Goal: Task Accomplishment & Management: Complete application form

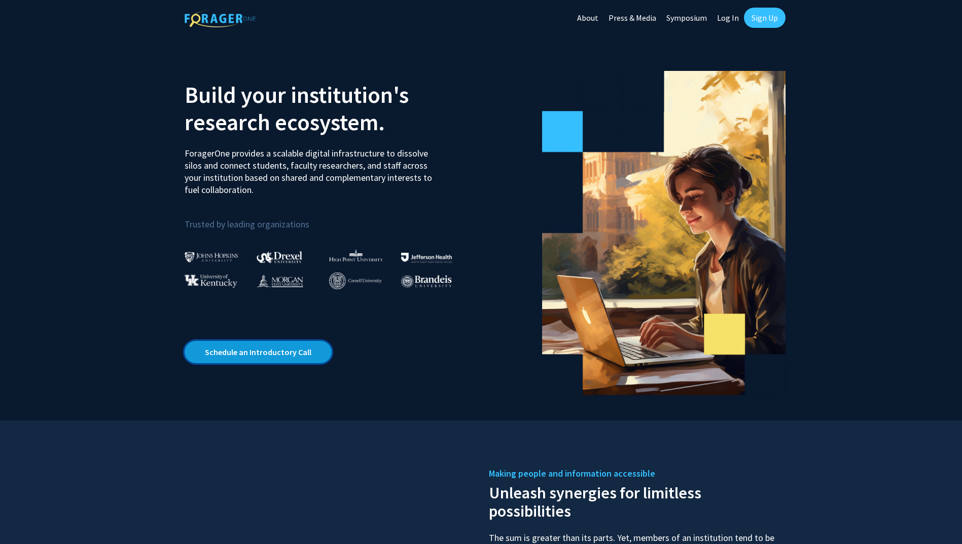
click at [267, 359] on link "Schedule an Introductory Call" at bounding box center [258, 352] width 147 height 22
click at [766, 24] on link "Sign Up" at bounding box center [765, 18] width 42 height 20
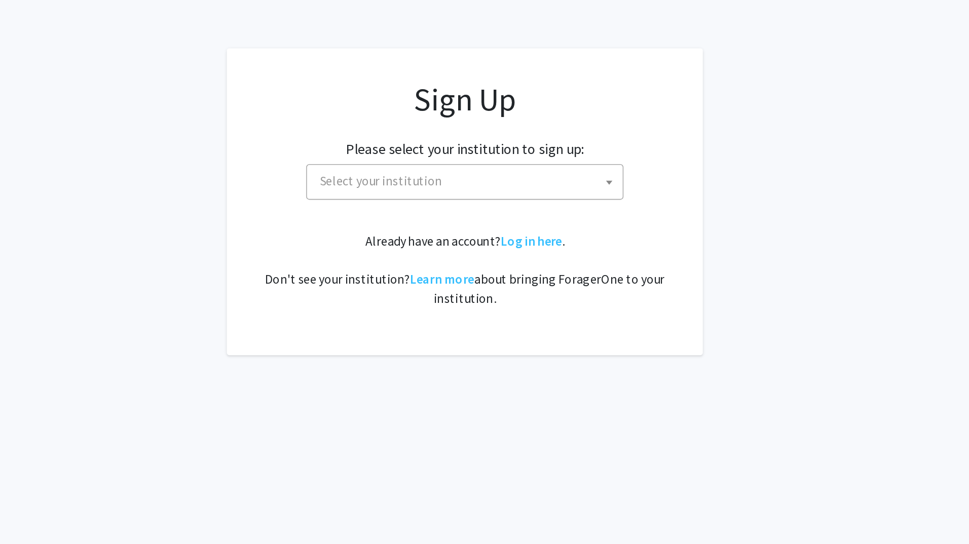
click at [467, 162] on span "Select your institution" at bounding box center [487, 161] width 198 height 21
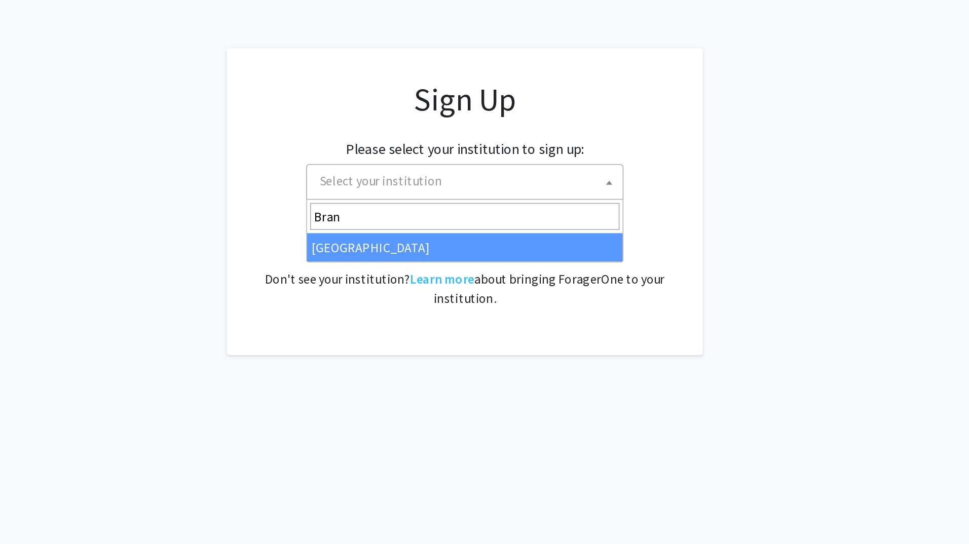
type input "Bran"
select select "10"
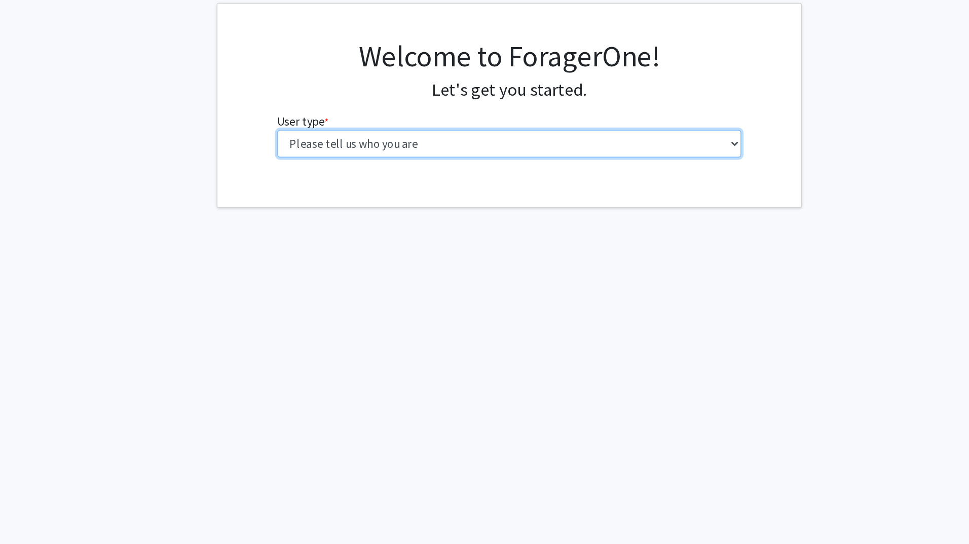
click at [392, 157] on select "Please tell us who you are Undergraduate Student Master's Student Doctoral Cand…" at bounding box center [484, 157] width 323 height 19
click at [415, 158] on select "Please tell us who you are Undergraduate Student Master's Student Doctoral Cand…" at bounding box center [484, 157] width 323 height 19
select select "1: undergrad"
click at [323, 148] on select "Please tell us who you are Undergraduate Student Master's Student Doctoral Cand…" at bounding box center [484, 157] width 323 height 19
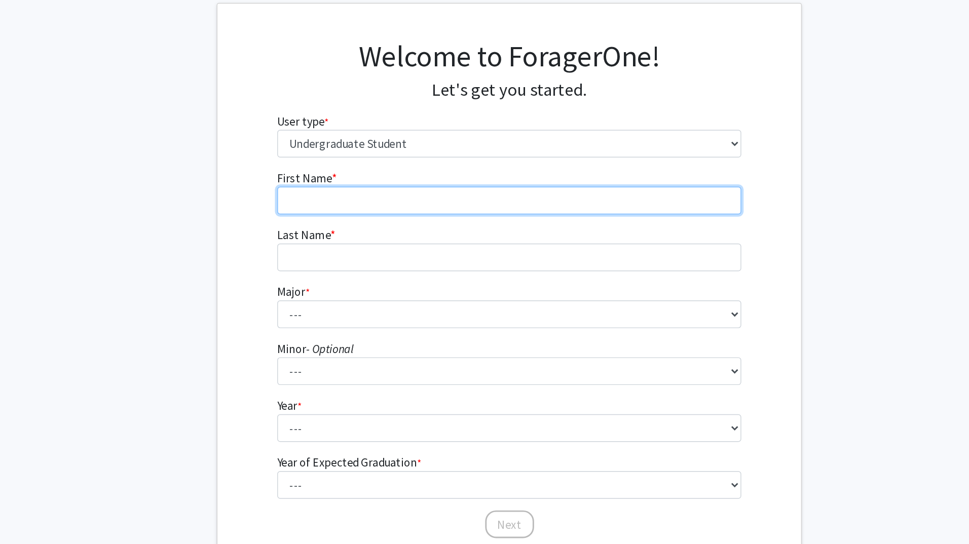
click at [393, 199] on input "First Name * required" at bounding box center [484, 197] width 323 height 19
type input "Zihan"
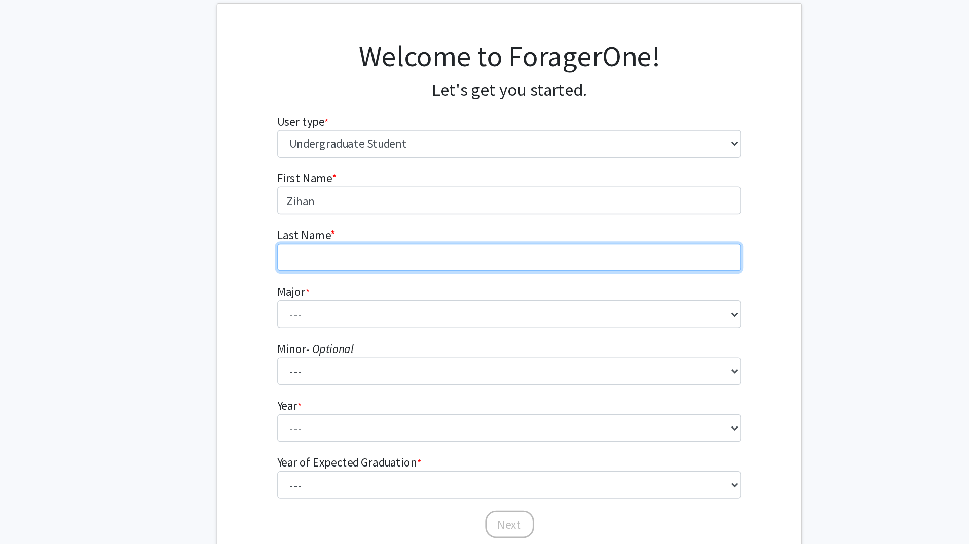
type input "[PERSON_NAME]"
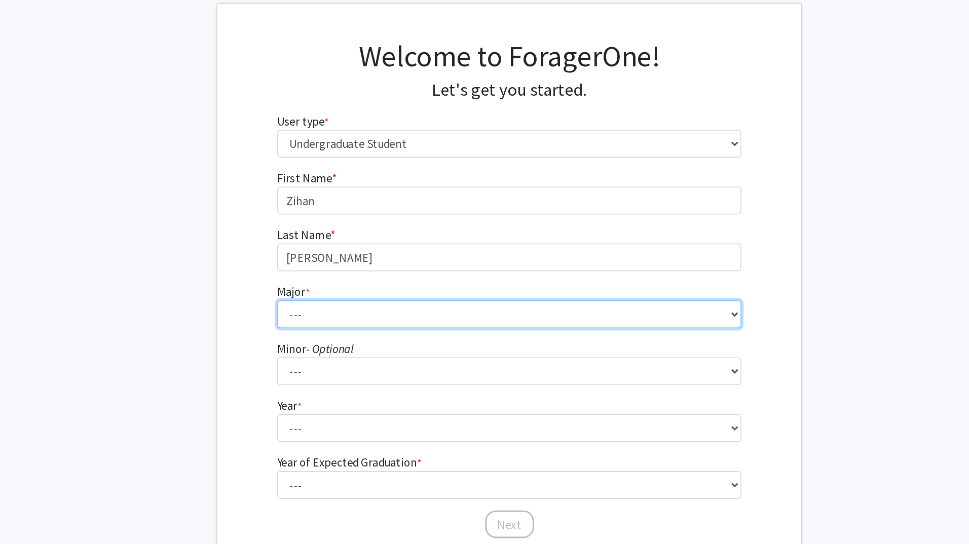
click at [360, 275] on select "--- African and African American Studies American Studies Anthropology Applied …" at bounding box center [484, 276] width 323 height 19
select select "26: 592"
click at [323, 267] on select "--- African and African American Studies American Studies Anthropology Applied …" at bounding box center [484, 276] width 323 height 19
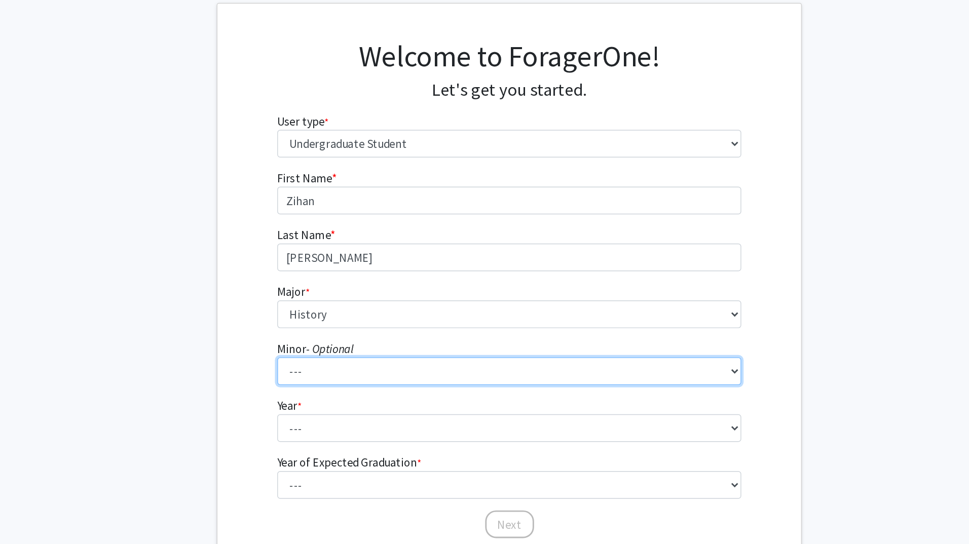
click at [394, 313] on select "--- African and African American Studies Anthropology Arabic Language, Literatu…" at bounding box center [484, 315] width 323 height 19
select select "14: 366"
click at [323, 306] on select "--- African and African American Studies Anthropology Arabic Language, Literatu…" at bounding box center [484, 315] width 323 height 19
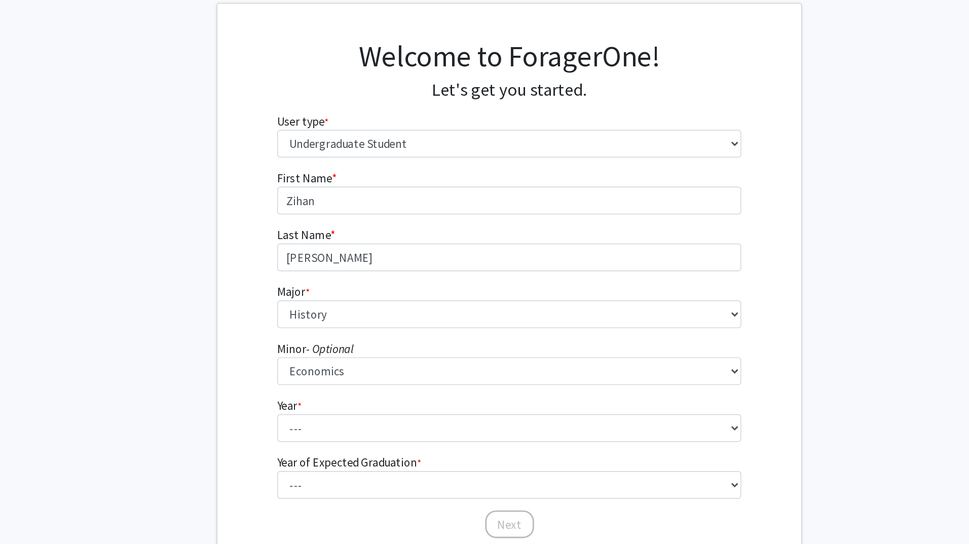
click at [270, 296] on fg-get-started "Welcome to ForagerOne! Let's get you started. User type * required Please tell …" at bounding box center [484, 260] width 969 height 400
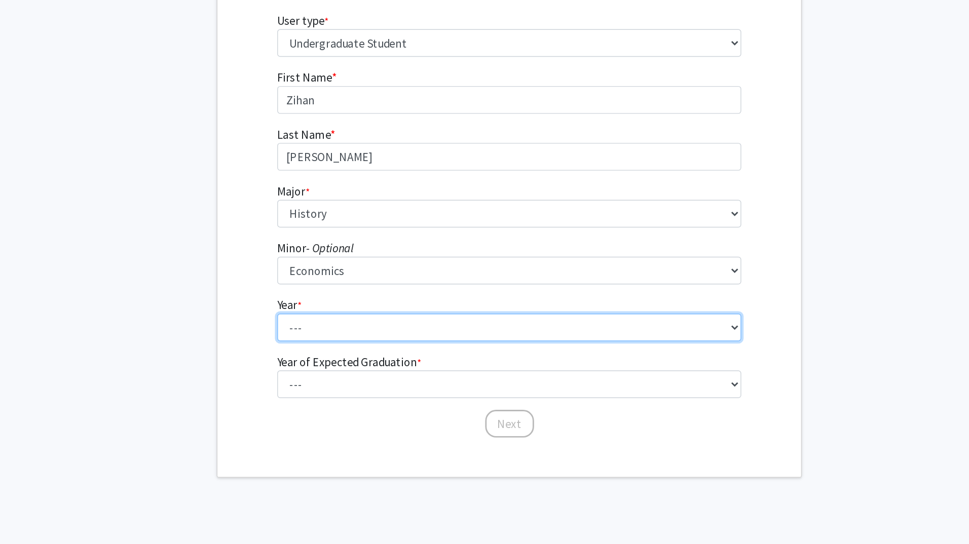
click at [351, 364] on select "--- First-year Sophomore Junior Senior Postbaccalaureate Certificate" at bounding box center [484, 355] width 323 height 19
select select "2: sophomore"
click at [323, 346] on select "--- First-year Sophomore Junior Senior Postbaccalaureate Certificate" at bounding box center [484, 355] width 323 height 19
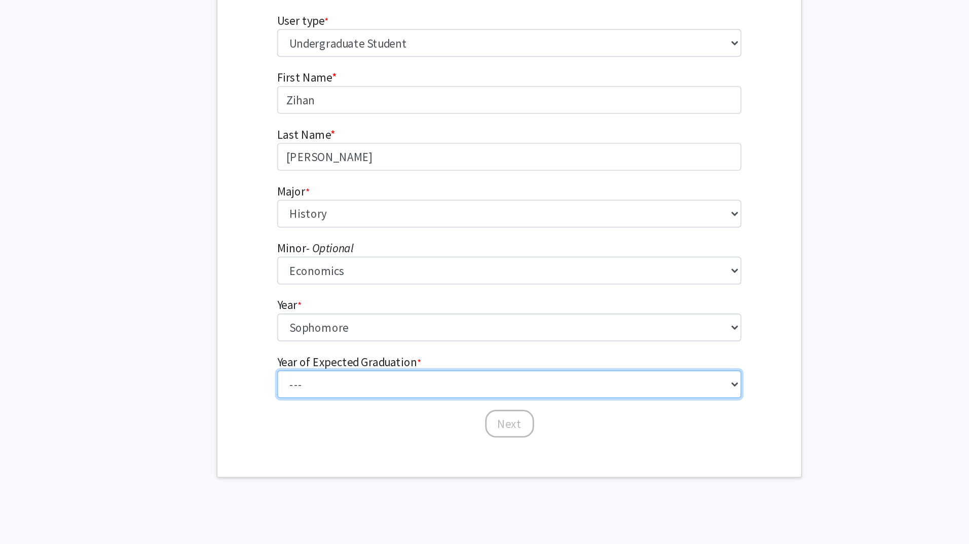
click at [406, 391] on select "--- 2025 2026 2027 2028 2029 2030 2031 2032 2033 2034" at bounding box center [484, 394] width 323 height 19
select select "4: 2028"
click at [323, 385] on select "--- 2025 2026 2027 2028 2029 2030 2031 2032 2033 2034" at bounding box center [484, 394] width 323 height 19
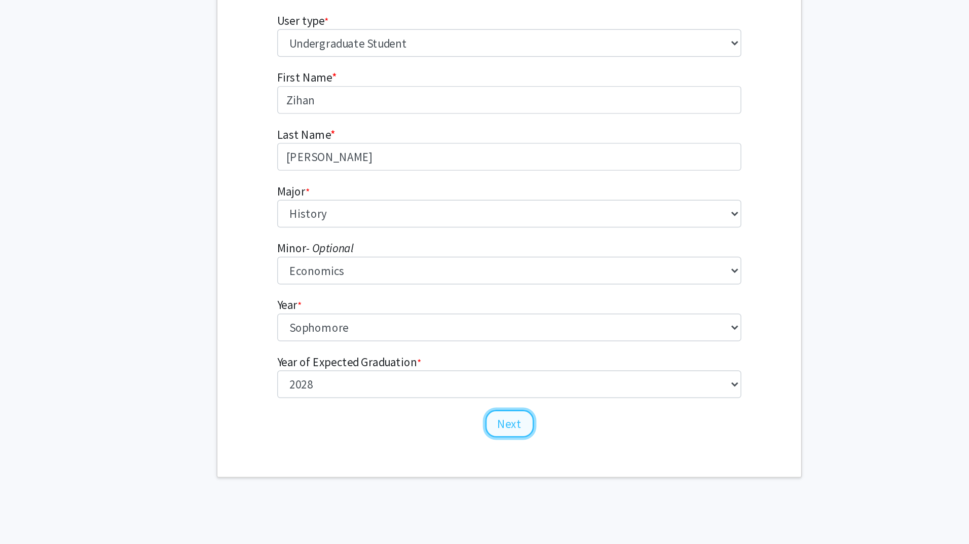
click at [482, 420] on button "Next" at bounding box center [485, 422] width 34 height 19
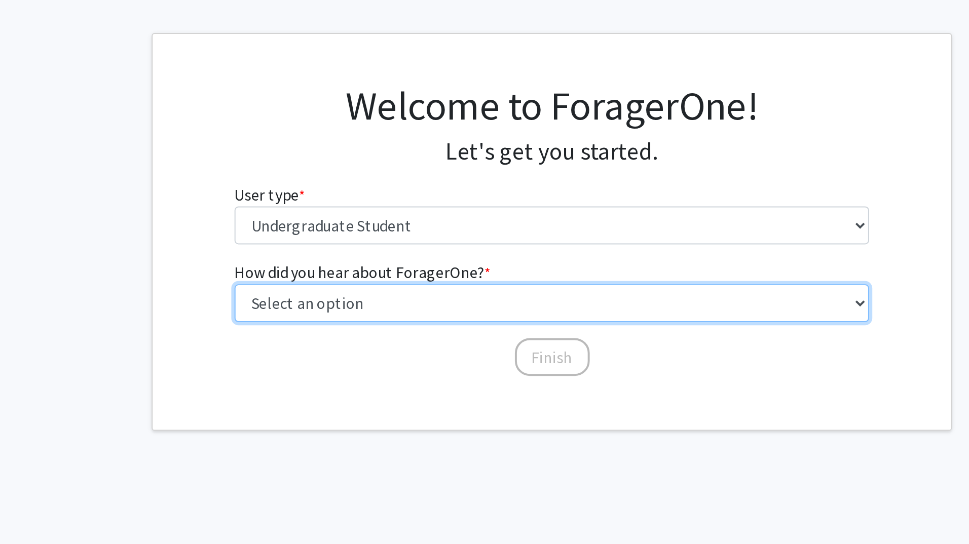
click at [424, 197] on select "Select an option Peer/student recommendation Faculty/staff recommendation Unive…" at bounding box center [484, 197] width 323 height 19
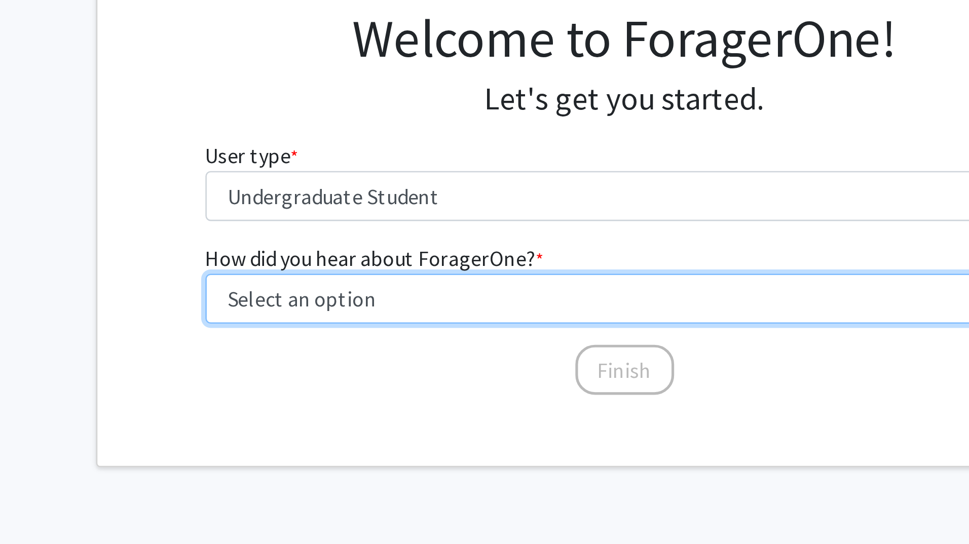
click at [370, 204] on select "Select an option Peer/student recommendation Faculty/staff recommendation Unive…" at bounding box center [484, 197] width 323 height 19
select select "4: university_email"
click at [323, 188] on select "Select an option Peer/student recommendation Faculty/staff recommendation Unive…" at bounding box center [484, 197] width 323 height 19
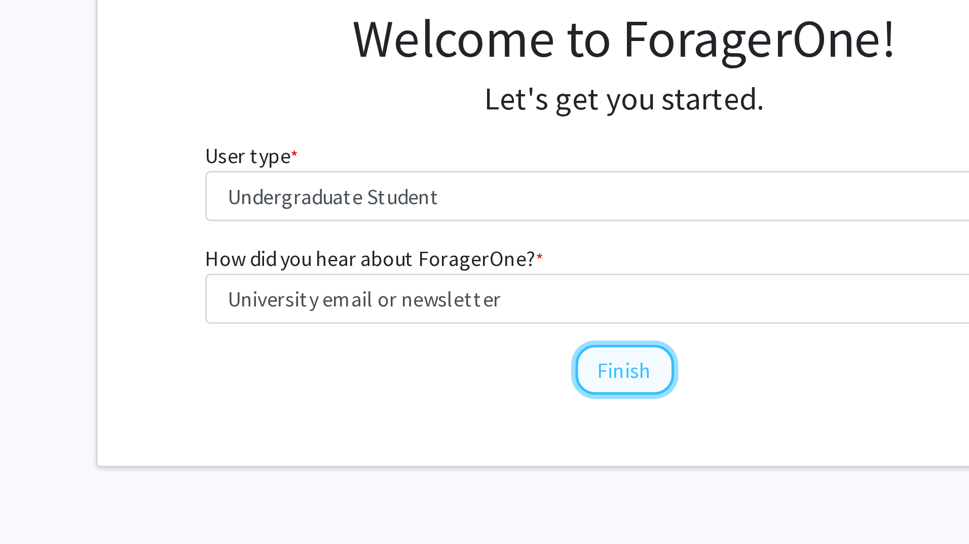
click at [480, 221] on button "Finish" at bounding box center [485, 224] width 38 height 19
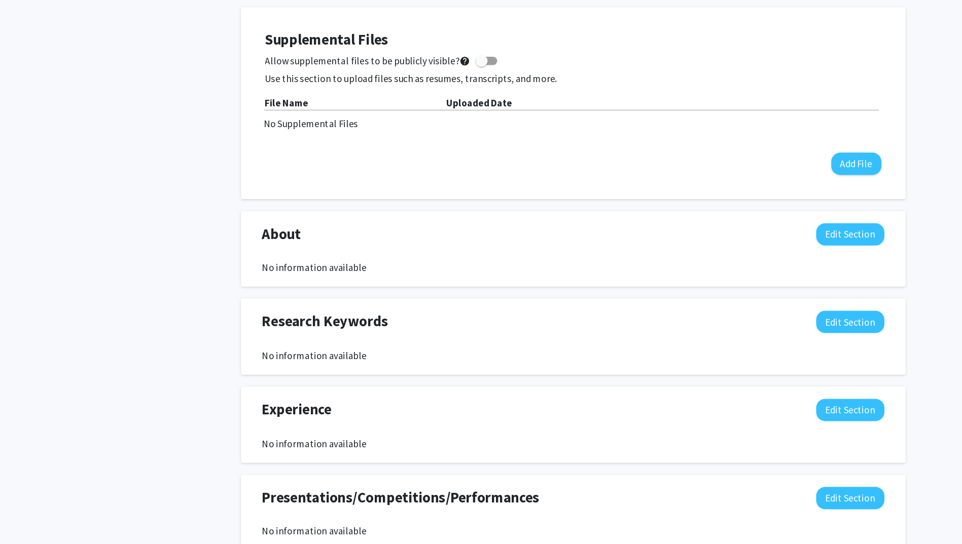
scroll to position [274, 0]
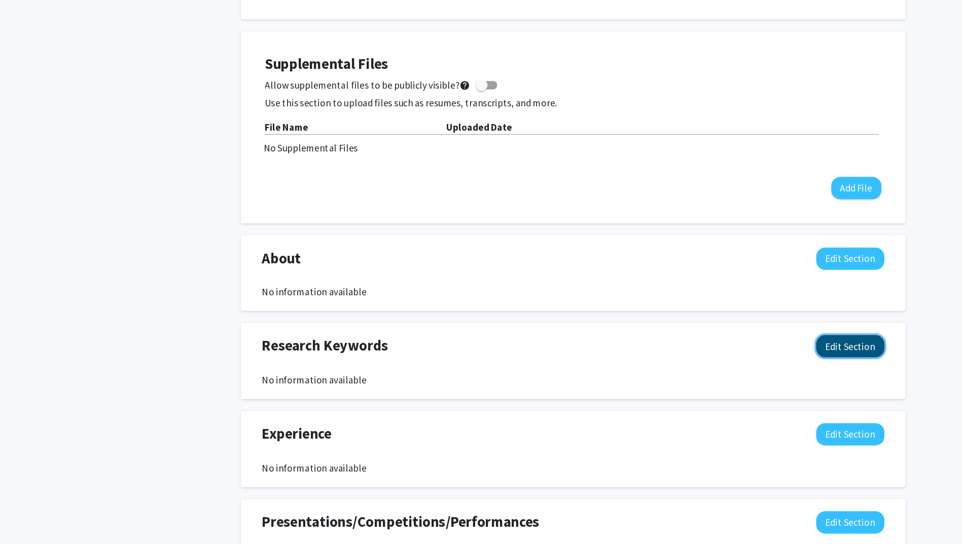
click at [718, 290] on button "Edit Section" at bounding box center [713, 290] width 57 height 19
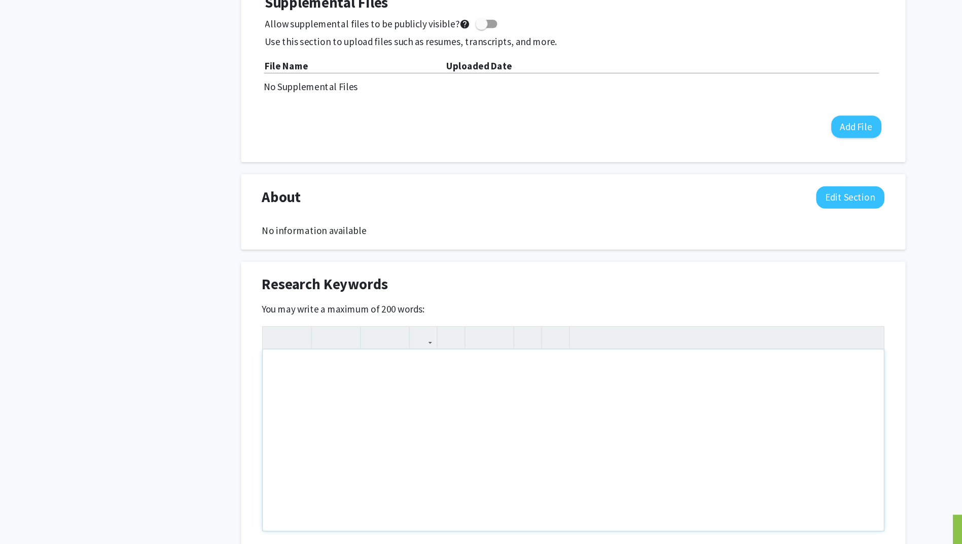
click at [355, 368] on div "Note to users with screen readers: Please deactivate our accessibility plugin f…" at bounding box center [480, 421] width 521 height 152
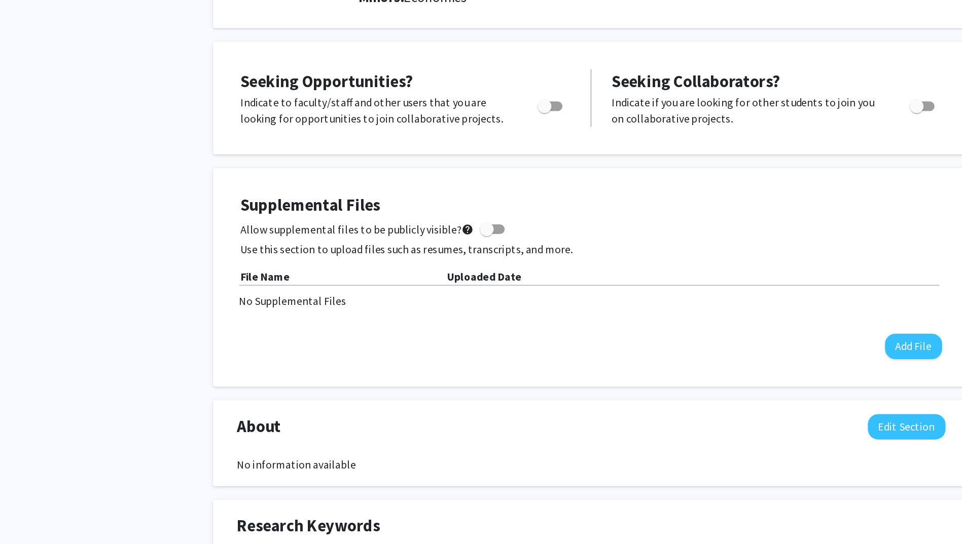
scroll to position [173, 0]
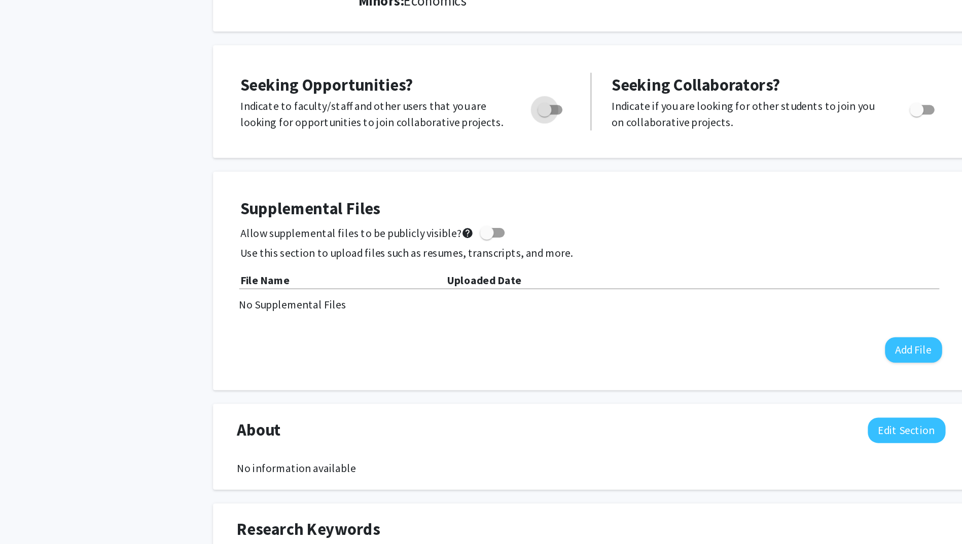
click at [446, 82] on span "Toggle" at bounding box center [446, 81] width 10 height 10
click at [446, 85] on input "Are you actively seeking opportunities?" at bounding box center [446, 85] width 1 height 1
checkbox input "true"
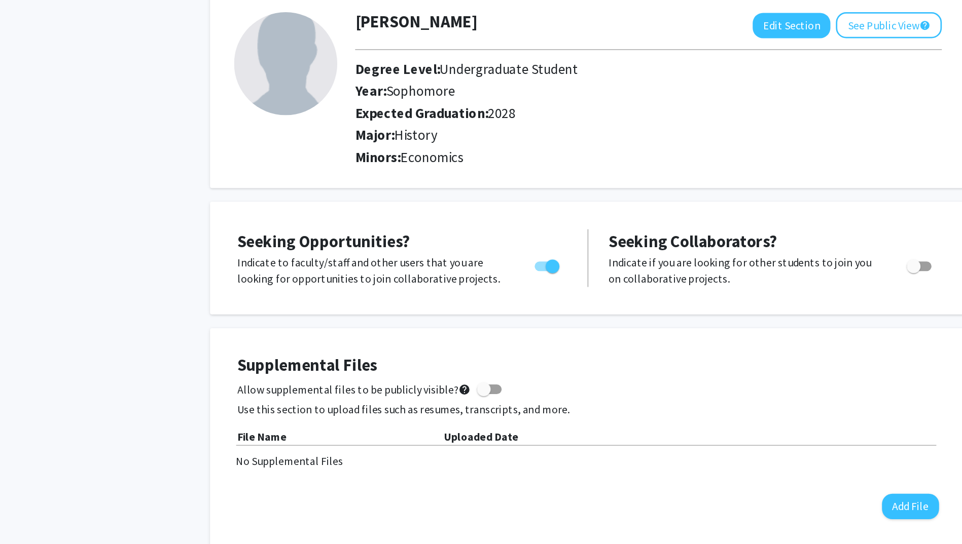
scroll to position [0, 0]
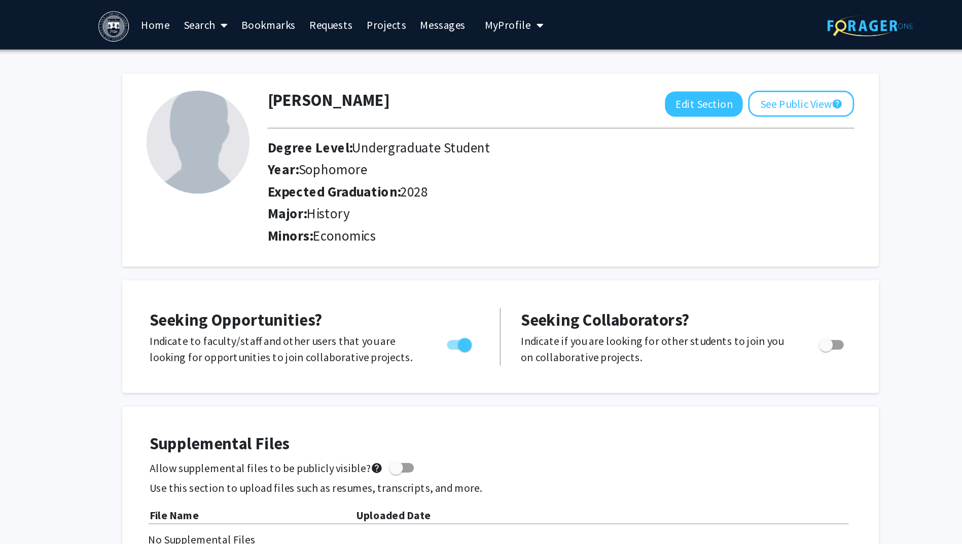
click at [255, 16] on link "Search" at bounding box center [263, 18] width 43 height 35
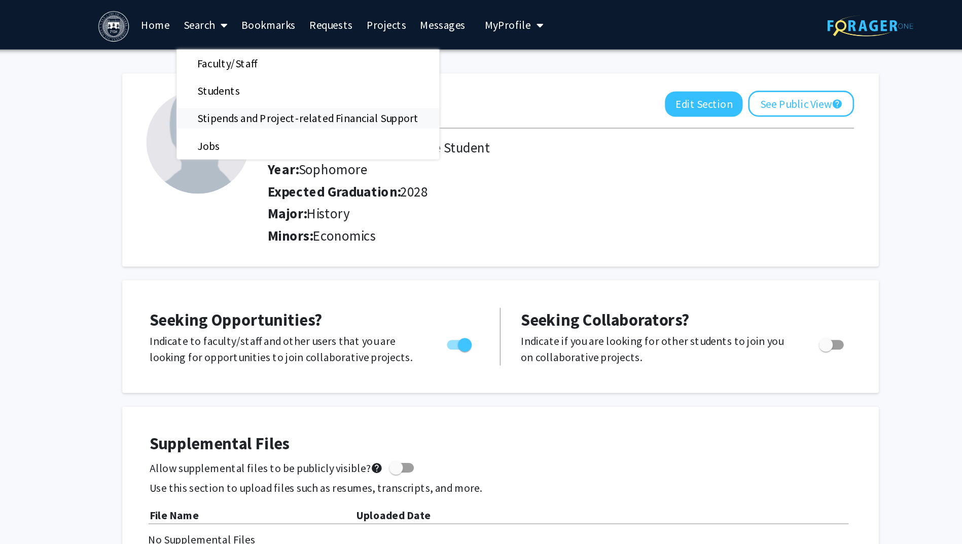
click at [274, 87] on span "Stipends and Project-related Financial Support" at bounding box center [339, 87] width 194 height 20
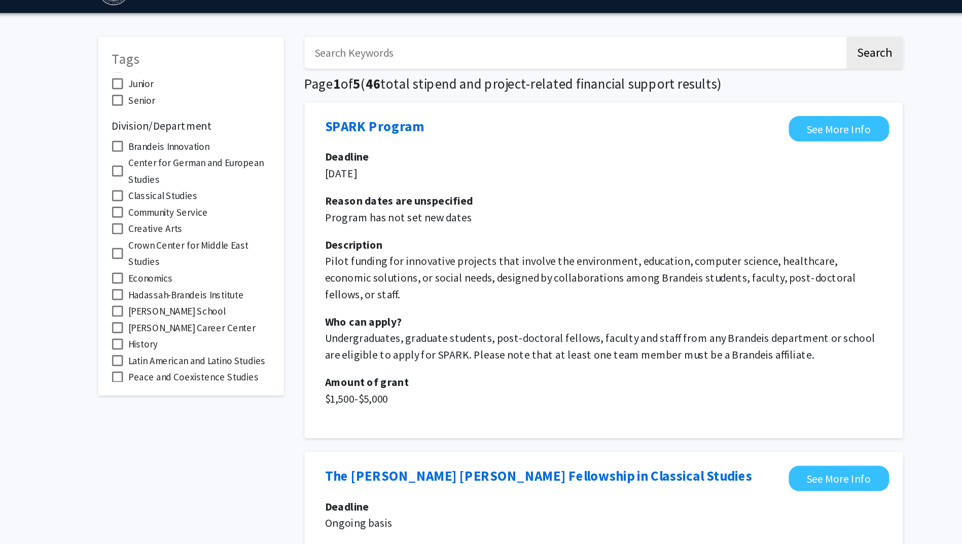
scroll to position [40, 0]
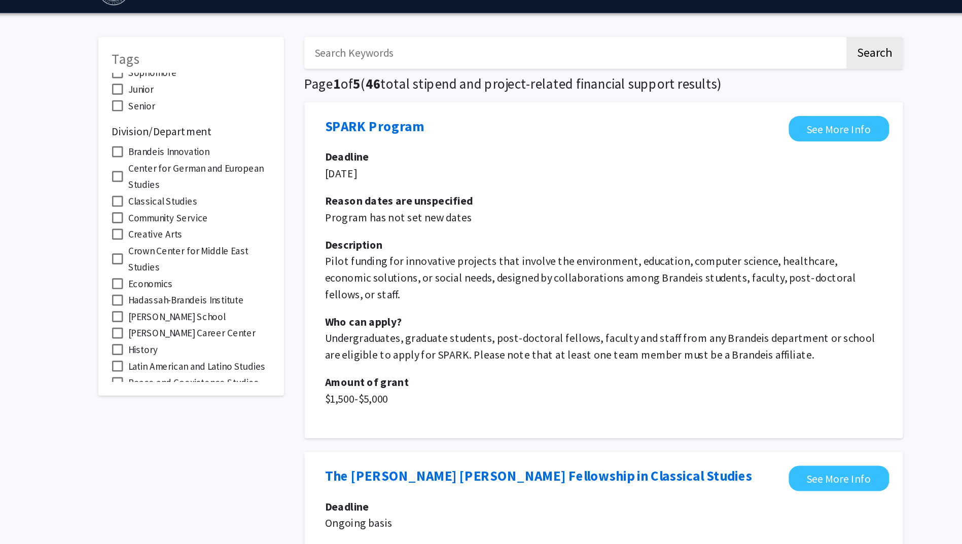
click at [202, 285] on span at bounding box center [199, 285] width 8 height 8
click at [199, 289] on input "History" at bounding box center [198, 289] width 1 height 1
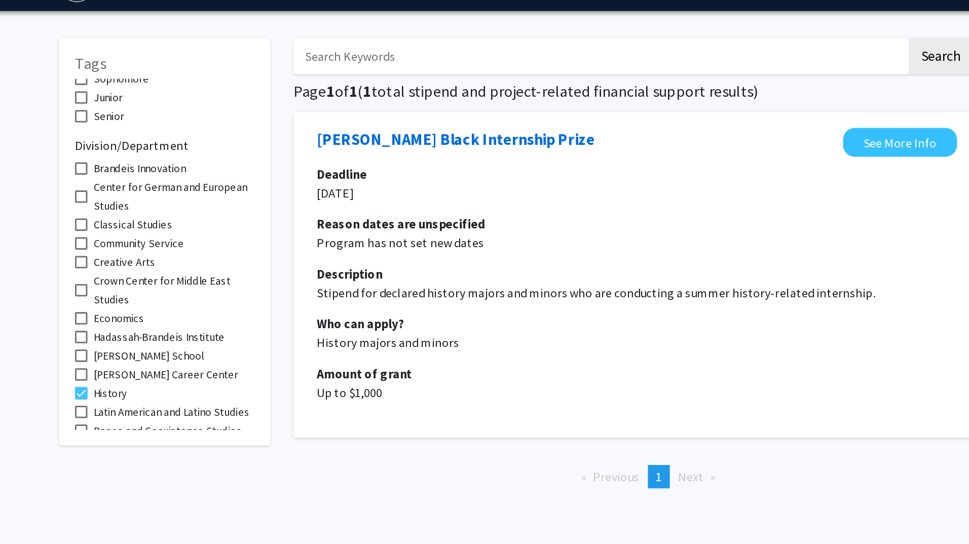
click at [199, 281] on span at bounding box center [202, 285] width 8 height 8
click at [202, 289] on input "History" at bounding box center [202, 289] width 1 height 1
checkbox input "false"
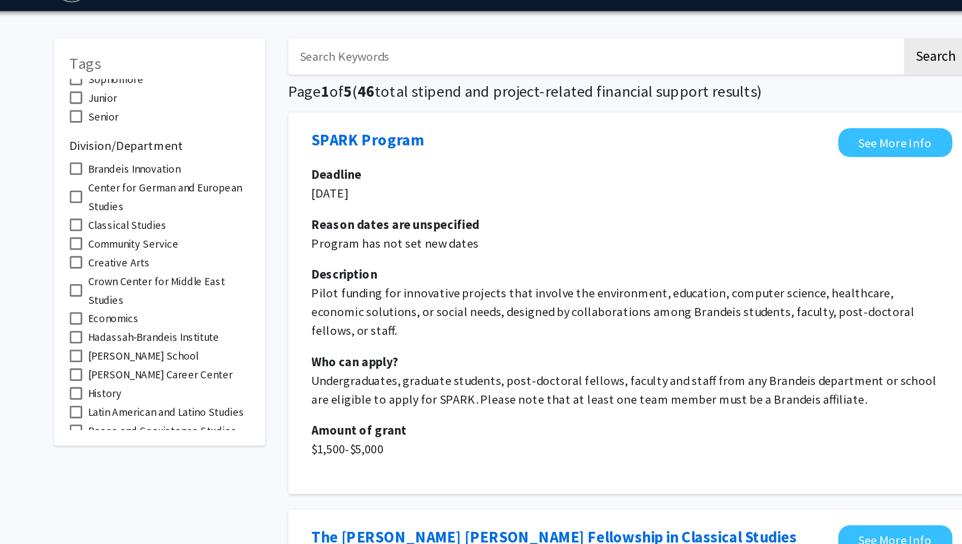
click at [198, 239] on span at bounding box center [199, 236] width 8 height 8
click at [198, 240] on input "Economics" at bounding box center [198, 240] width 1 height 1
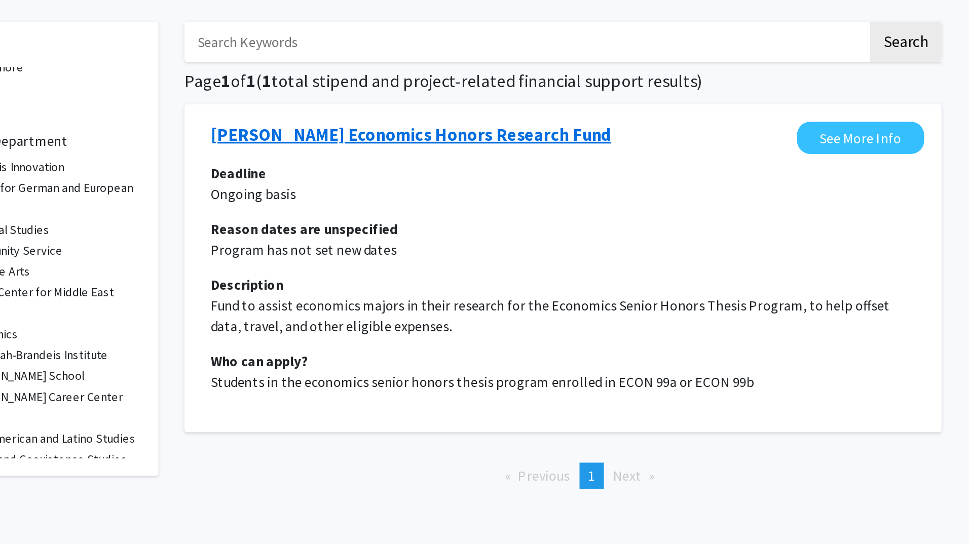
click at [473, 123] on link "[PERSON_NAME] Economics Honors Research Fund" at bounding box center [471, 120] width 233 height 15
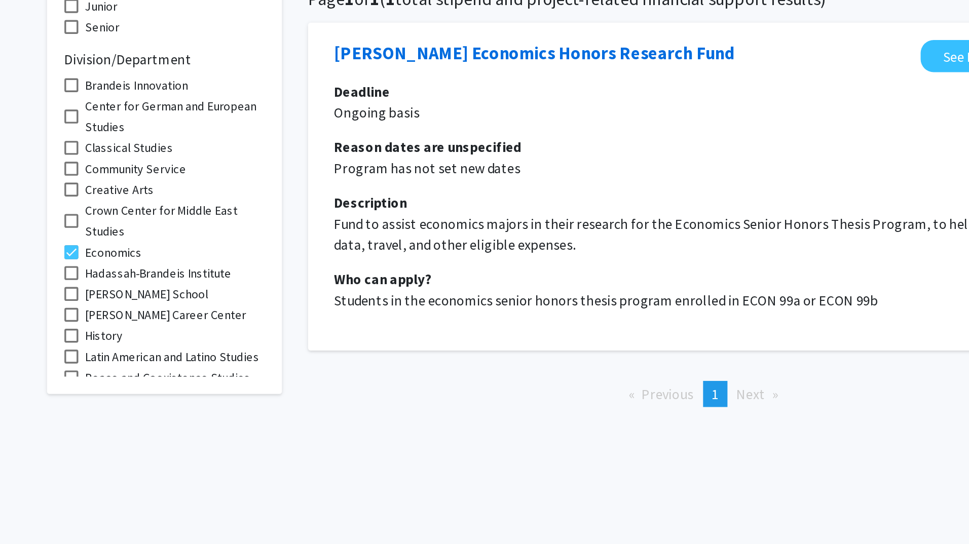
click at [199, 237] on span at bounding box center [202, 236] width 8 height 8
click at [202, 240] on input "Economics" at bounding box center [202, 240] width 1 height 1
checkbox input "false"
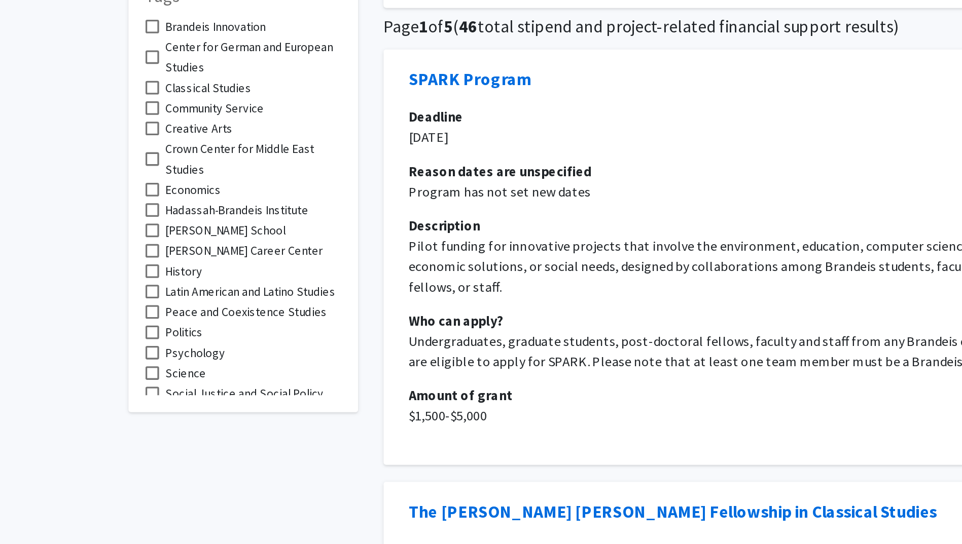
scroll to position [96, 0]
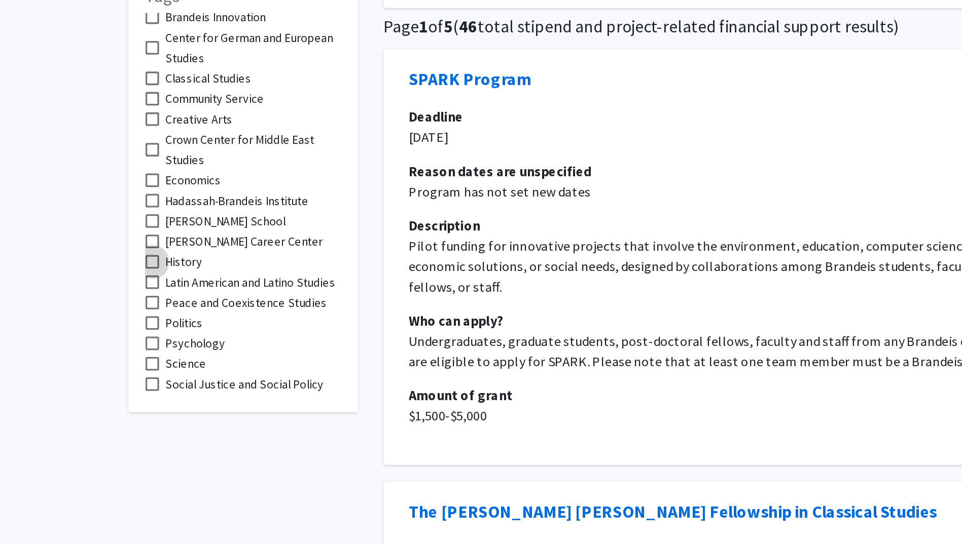
click at [197, 226] on span at bounding box center [199, 229] width 8 height 8
click at [198, 233] on input "History" at bounding box center [198, 233] width 1 height 1
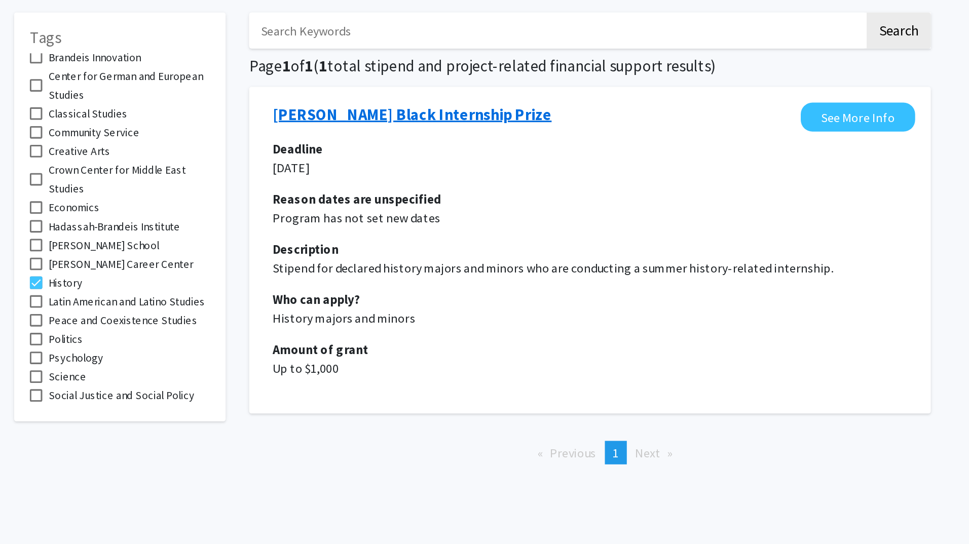
click at [432, 121] on link "[PERSON_NAME] Black Internship Prize" at bounding box center [445, 120] width 180 height 15
click at [203, 229] on span at bounding box center [202, 229] width 8 height 8
click at [202, 233] on input "History" at bounding box center [202, 233] width 1 height 1
checkbox input "false"
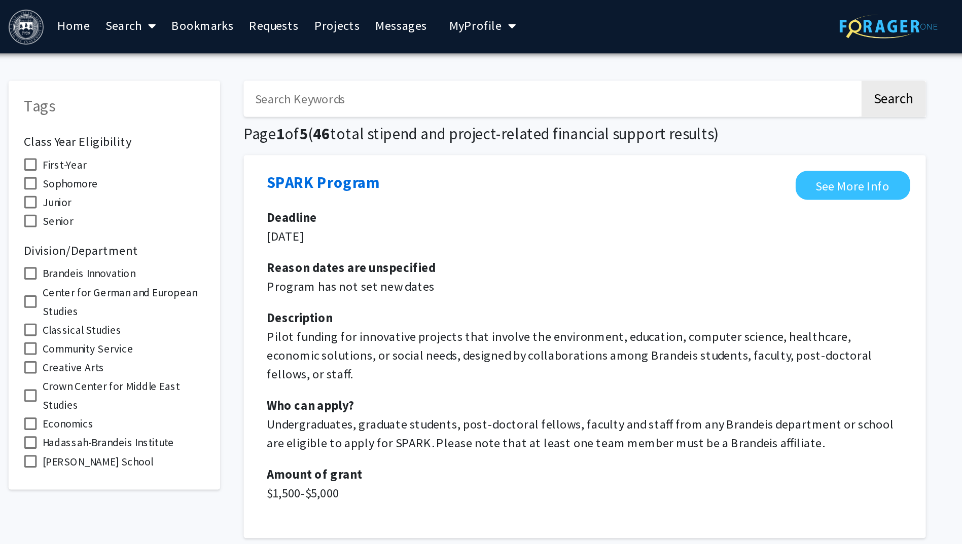
click at [224, 20] on link "Home" at bounding box center [226, 18] width 31 height 35
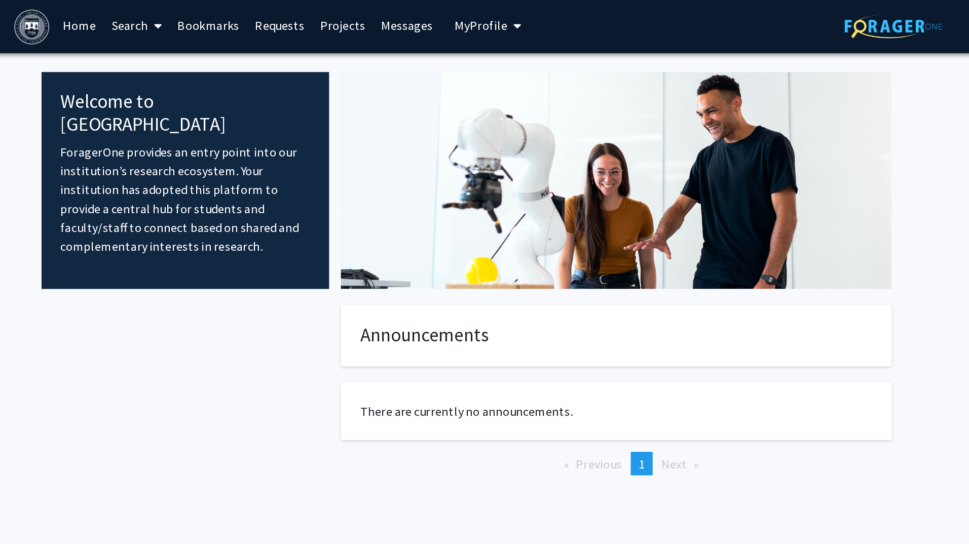
click at [283, 19] on icon at bounding box center [281, 19] width 5 height 8
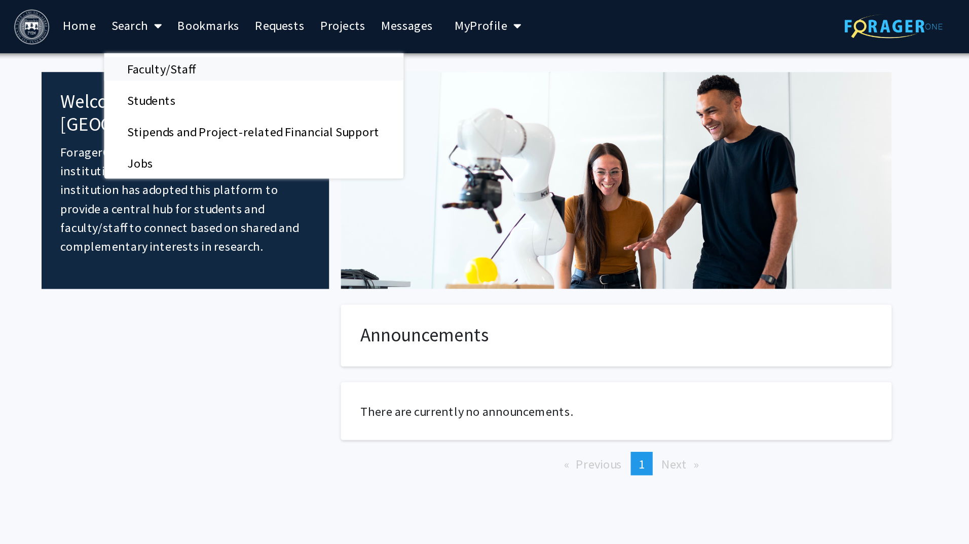
click at [289, 47] on span "Faculty/Staff" at bounding box center [283, 46] width 75 height 20
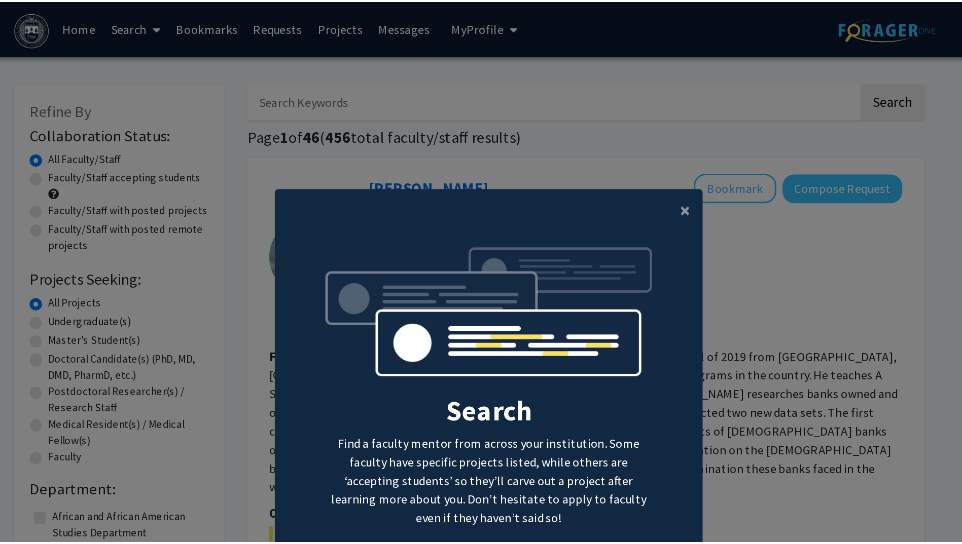
scroll to position [10, 0]
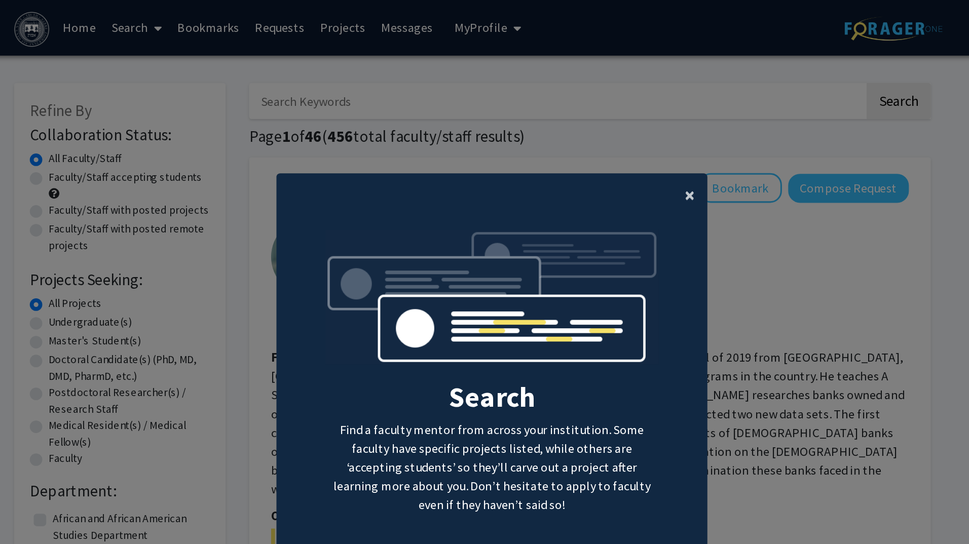
click at [617, 129] on button "×" at bounding box center [625, 127] width 23 height 28
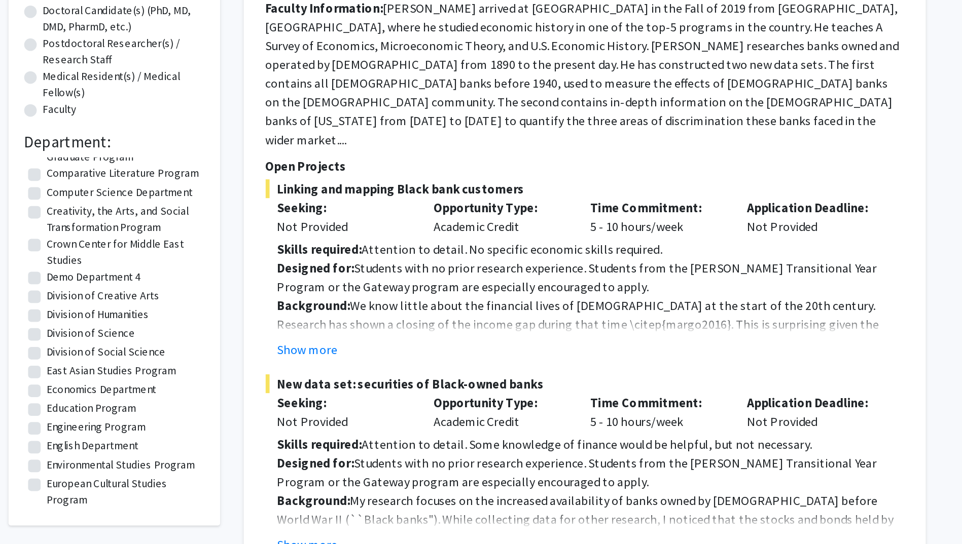
scroll to position [588, 0]
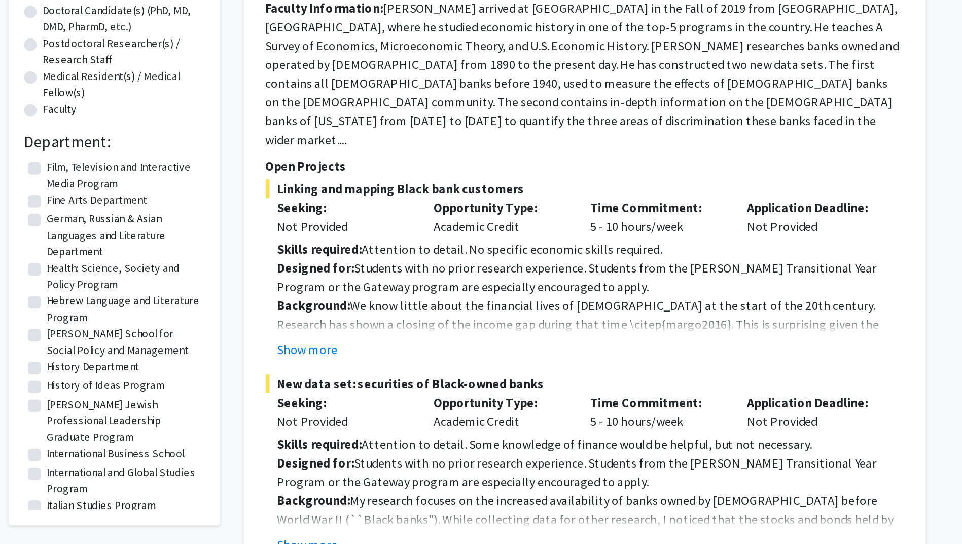
click at [209, 424] on label "History Department" at bounding box center [239, 429] width 60 height 11
click at [209, 424] on input "History Department" at bounding box center [212, 427] width 7 height 7
checkbox input "true"
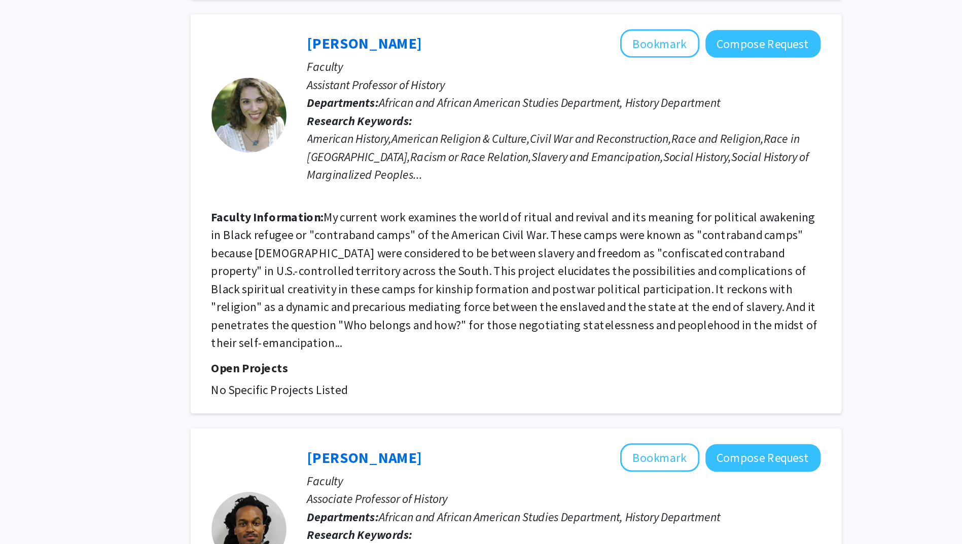
scroll to position [2286, 0]
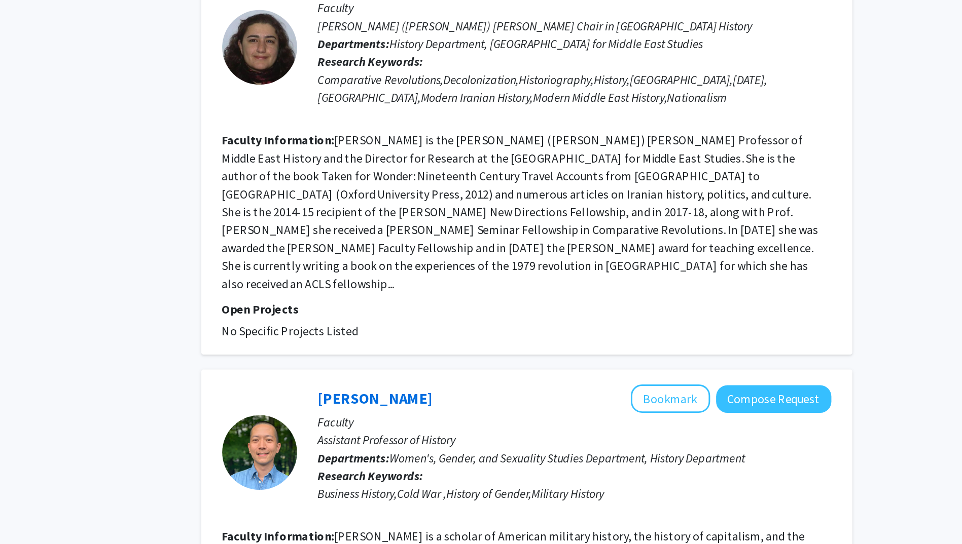
scroll to position [1193, 0]
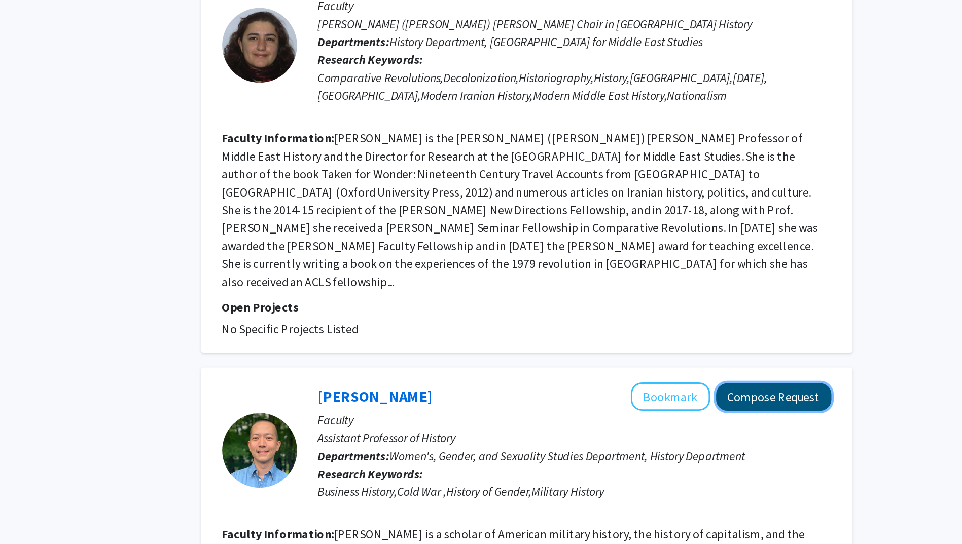
click at [732, 435] on button "Compose Request" at bounding box center [724, 444] width 78 height 19
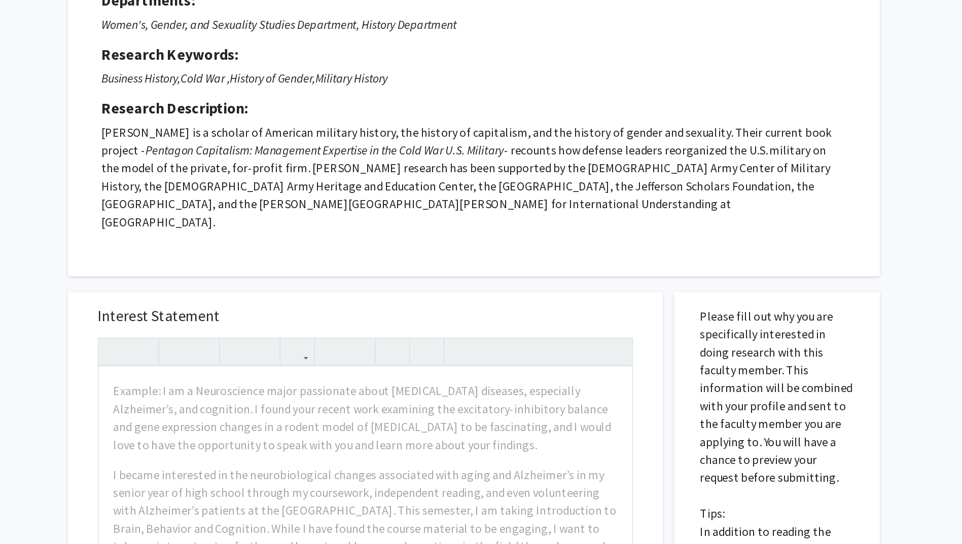
scroll to position [83, 0]
